Goal: Complete application form

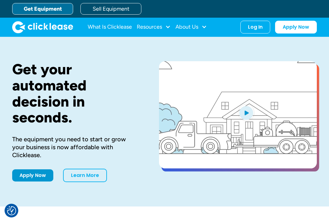
click at [36, 9] on link "Get Equipment" at bounding box center [42, 9] width 61 height 12
click at [294, 27] on link "Apply Now" at bounding box center [296, 27] width 42 height 13
click at [30, 170] on link "Apply Now" at bounding box center [32, 176] width 41 height 12
